Goal: Find specific page/section: Find specific page/section

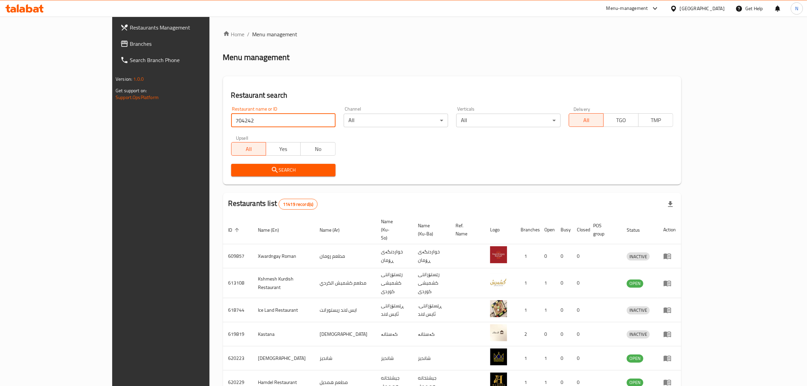
type input "704242"
click at [260, 169] on span "Search" at bounding box center [284, 170] width 94 height 8
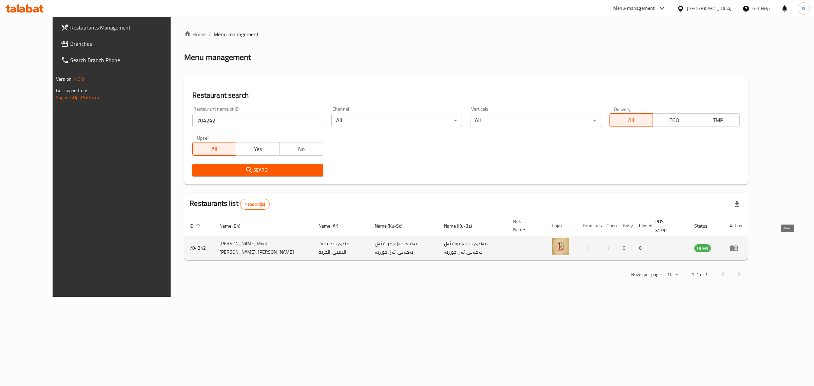
click at [742, 244] on link "enhanced table" at bounding box center [736, 248] width 13 height 8
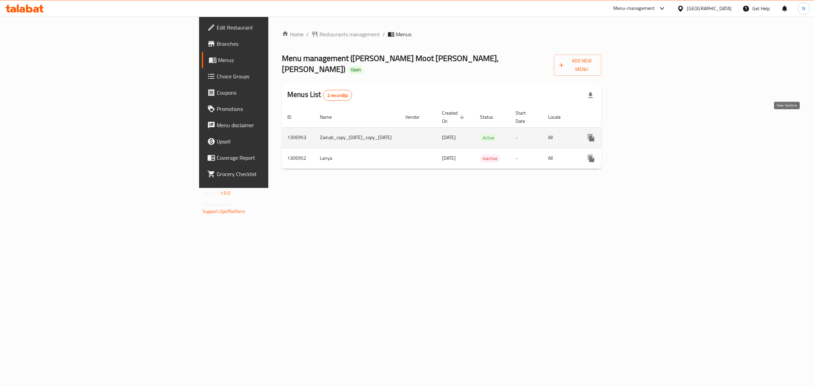
click at [644, 134] on icon "enhanced table" at bounding box center [640, 138] width 8 height 8
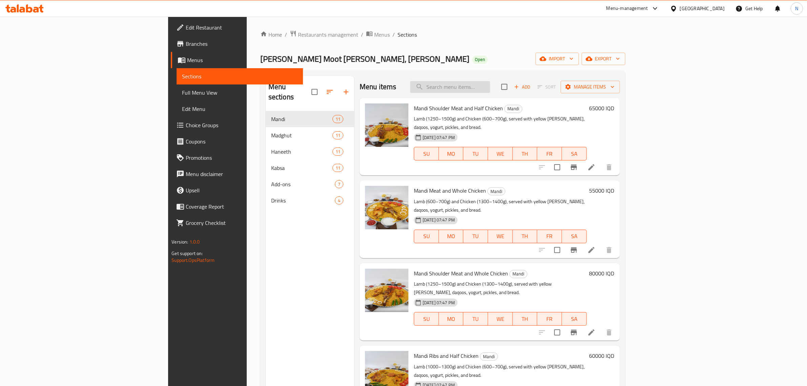
click at [490, 92] on input "search" at bounding box center [450, 87] width 80 height 12
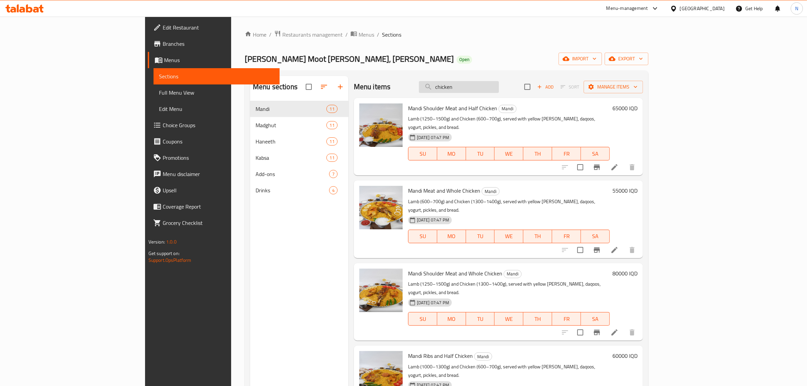
type input "chicken"
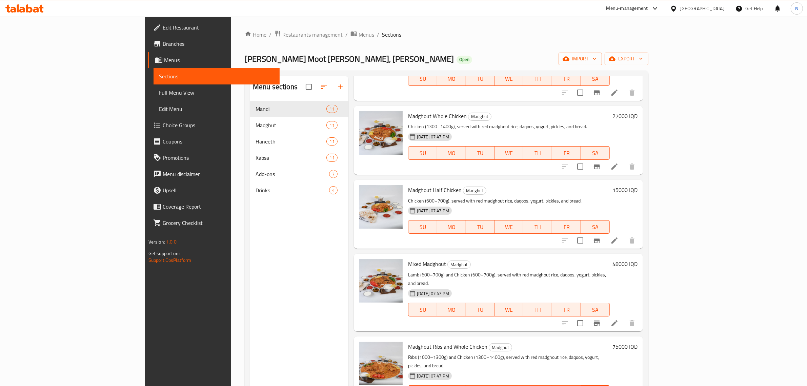
scroll to position [1017, 0]
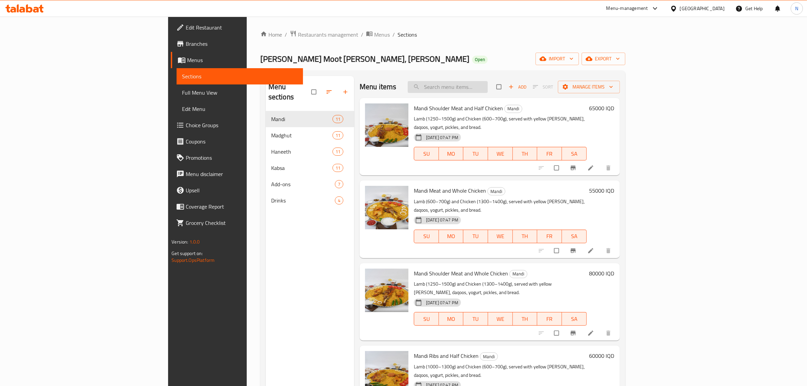
click at [488, 88] on input "search" at bounding box center [448, 87] width 80 height 12
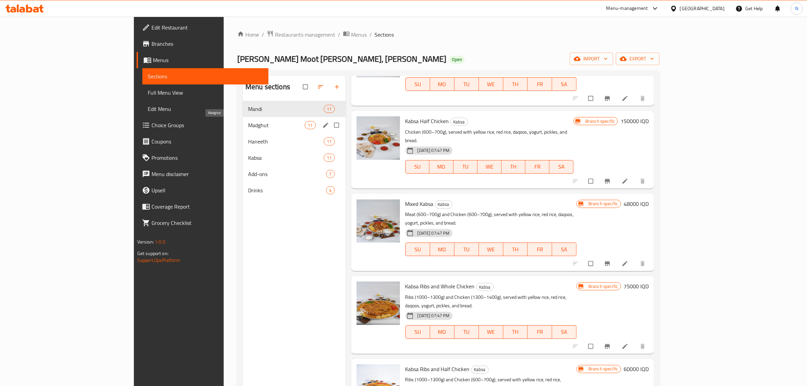
type input "chicken"
click at [248, 124] on span "Madghut" at bounding box center [276, 125] width 57 height 8
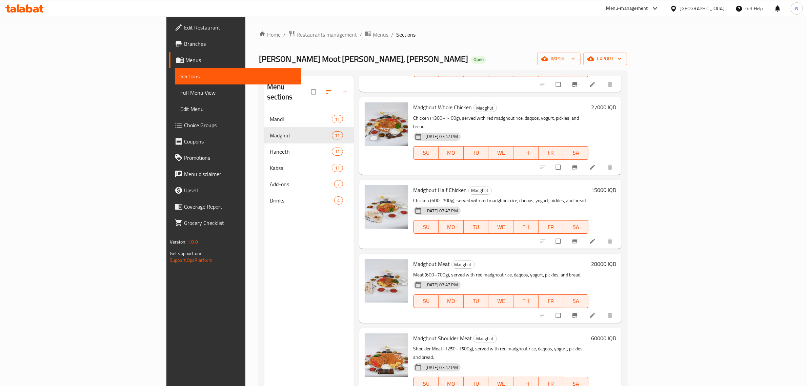
scroll to position [21, 0]
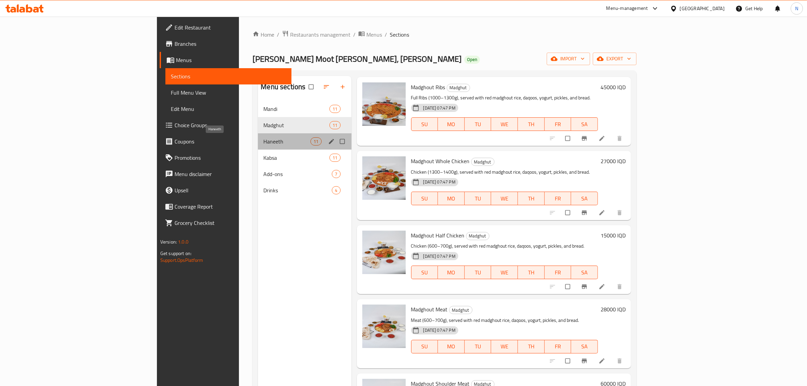
click at [264, 145] on span "Haneeth" at bounding box center [287, 141] width 47 height 8
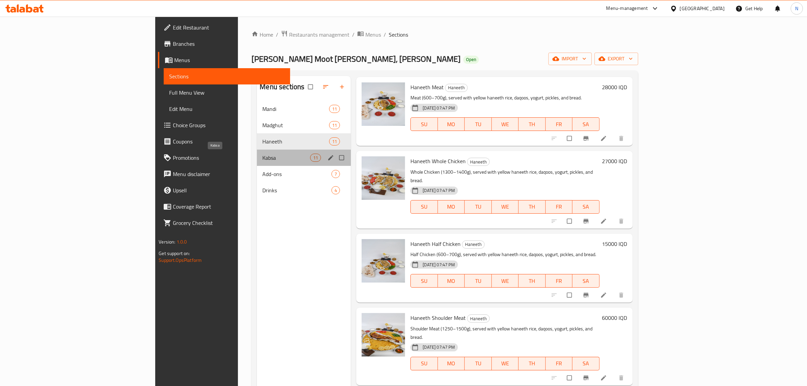
click at [262, 159] on span "Kabsa" at bounding box center [286, 158] width 48 height 8
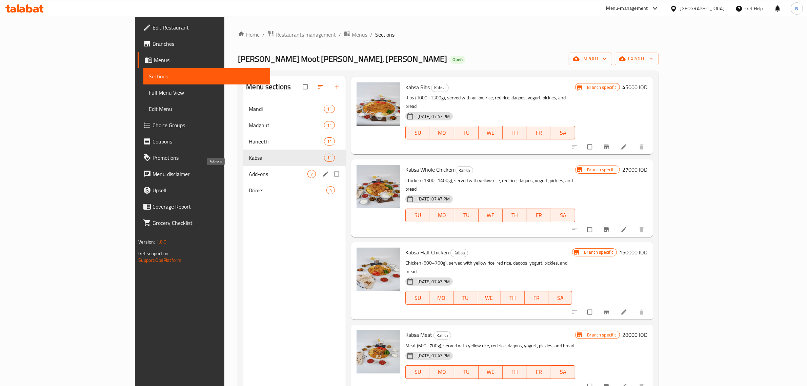
click at [249, 172] on span "Add-ons" at bounding box center [278, 174] width 59 height 8
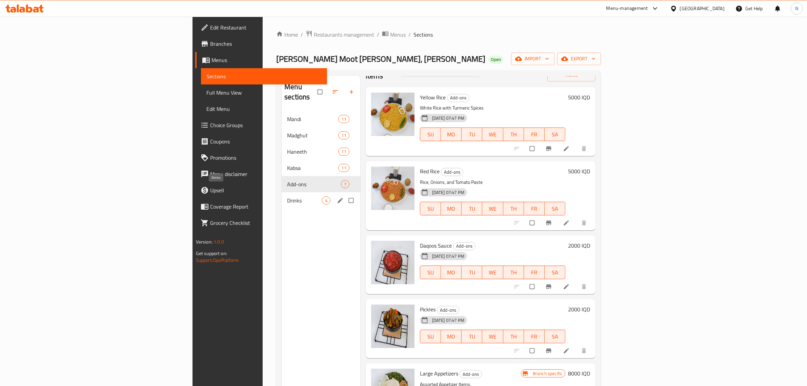
click at [287, 196] on span "Drinks" at bounding box center [304, 200] width 35 height 8
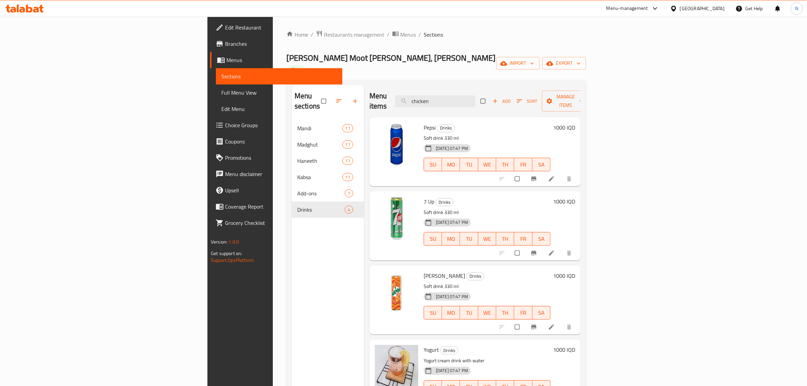
click at [33, 7] on icon at bounding box center [24, 8] width 38 height 8
